Goal: Transaction & Acquisition: Purchase product/service

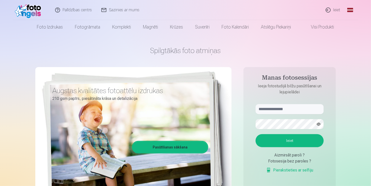
click at [349, 9] on link "Global" at bounding box center [350, 10] width 10 height 20
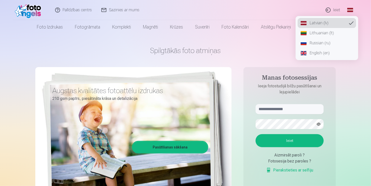
click at [327, 42] on link "Russian (ru)" at bounding box center [327, 43] width 59 height 10
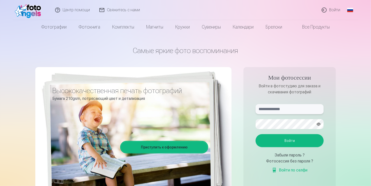
click at [274, 110] on input "text" at bounding box center [290, 109] width 68 height 10
type input "**********"
click at [319, 124] on button "button" at bounding box center [319, 124] width 10 height 10
click at [291, 138] on button "Войти" at bounding box center [290, 140] width 68 height 13
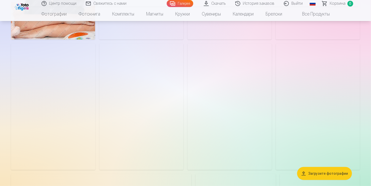
scroll to position [902, 0]
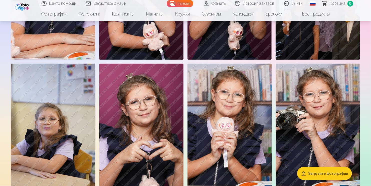
click at [360, 14] on nav "Фотографии Высококачественная печать фотографий Бумага 210gsm, потрясающий цвет…" at bounding box center [185, 14] width 371 height 14
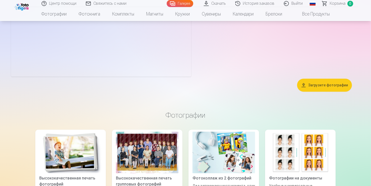
scroll to position [1628, 0]
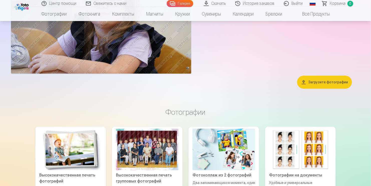
click at [335, 82] on button "Загрузите фотографии" at bounding box center [324, 82] width 55 height 13
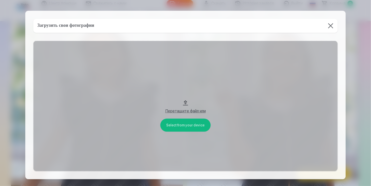
scroll to position [1633, 0]
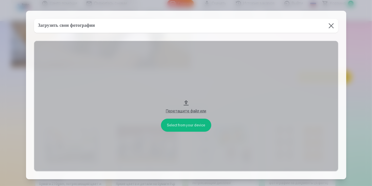
click at [332, 25] on button at bounding box center [332, 26] width 14 height 14
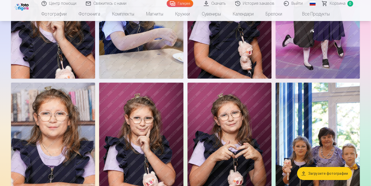
scroll to position [631, 0]
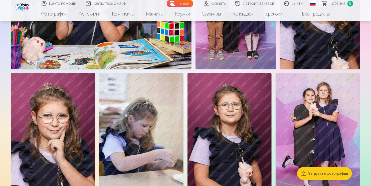
click at [331, 121] on img at bounding box center [318, 136] width 84 height 126
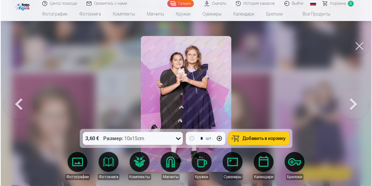
scroll to position [633, 0]
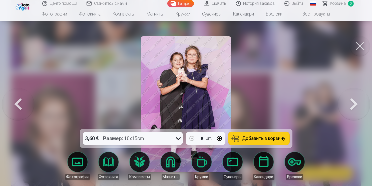
click at [361, 46] on button at bounding box center [360, 46] width 20 height 20
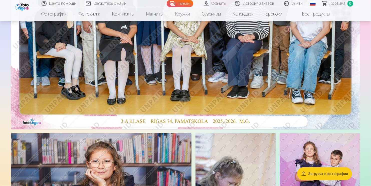
scroll to position [250, 0]
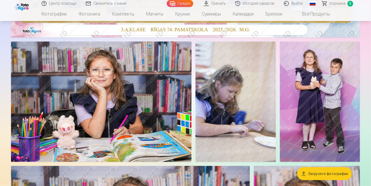
click at [171, 88] on img at bounding box center [101, 102] width 181 height 120
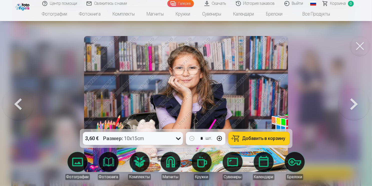
click at [178, 138] on icon at bounding box center [178, 138] width 5 height 3
click at [336, 78] on div at bounding box center [186, 93] width 372 height 186
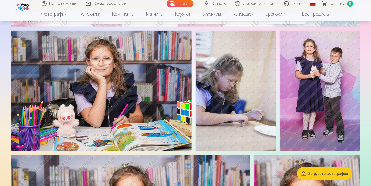
scroll to position [250, 0]
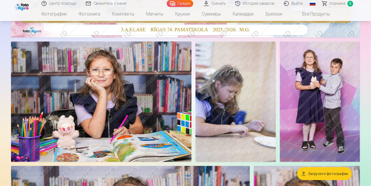
click at [359, 17] on nav "Фотографии Высококачественная печать фотографий Бумага 210gsm, потрясающий цвет…" at bounding box center [185, 14] width 371 height 14
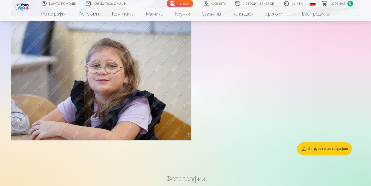
scroll to position [1553, 0]
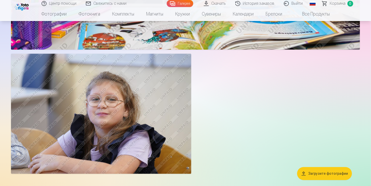
click at [174, 100] on img at bounding box center [101, 114] width 180 height 120
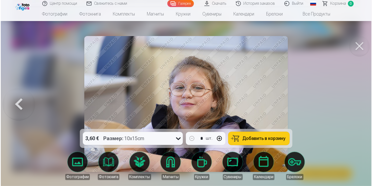
scroll to position [1532, 0]
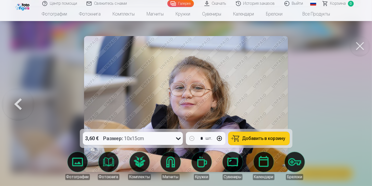
click at [362, 44] on button at bounding box center [360, 46] width 20 height 20
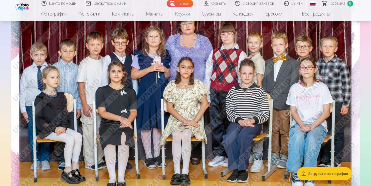
scroll to position [75, 0]
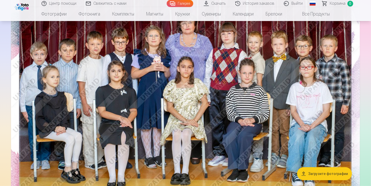
click at [149, 62] on img at bounding box center [185, 96] width 349 height 233
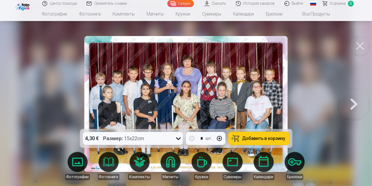
click at [176, 84] on img at bounding box center [186, 104] width 204 height 136
click at [361, 44] on button at bounding box center [360, 46] width 20 height 20
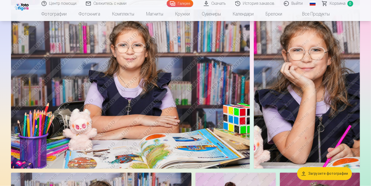
scroll to position [451, 0]
